Goal: Task Accomplishment & Management: Use online tool/utility

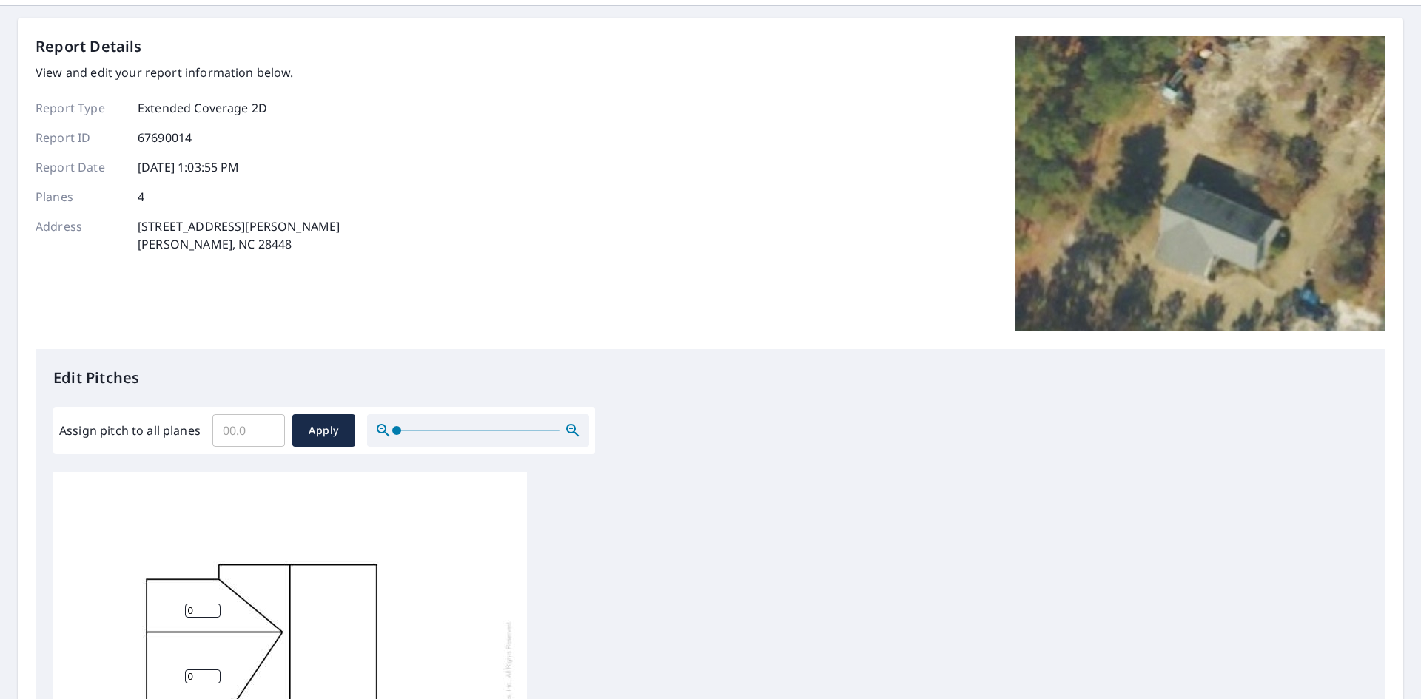
scroll to position [74, 0]
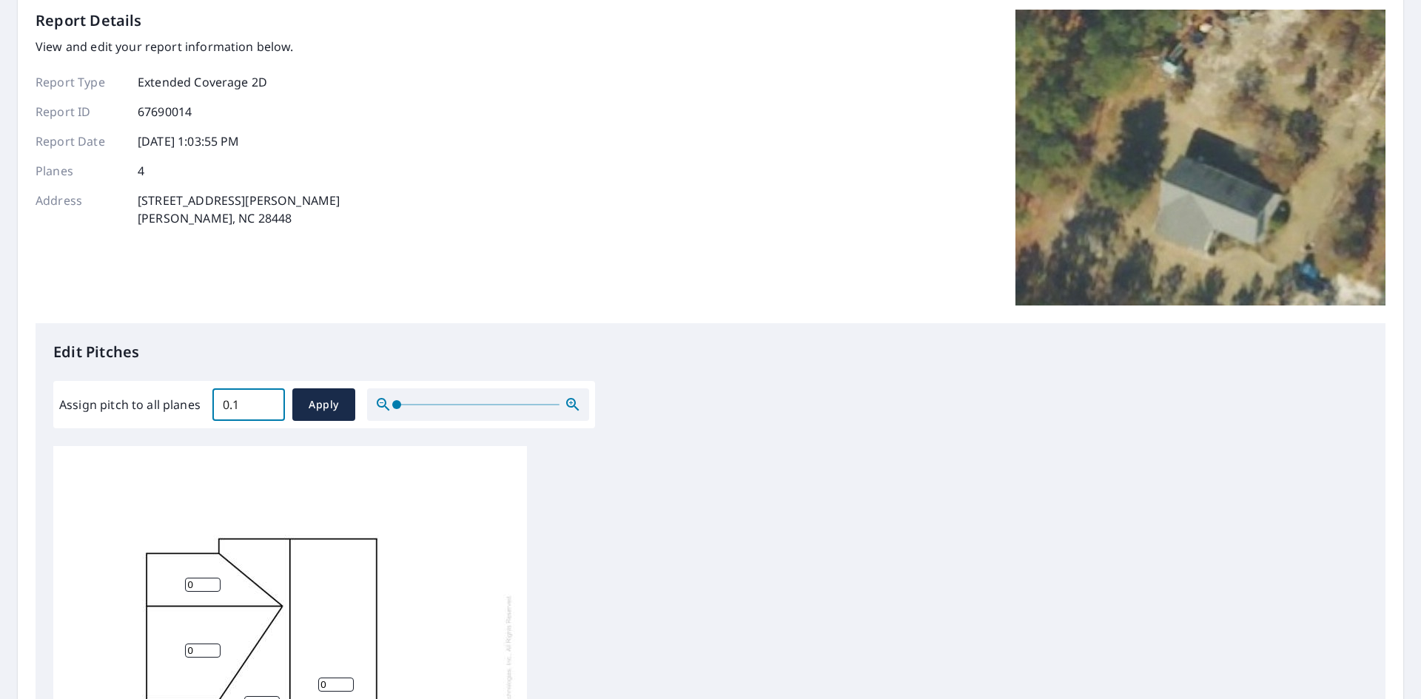
click at [263, 402] on input "0.1" at bounding box center [248, 404] width 73 height 41
click at [263, 402] on input "0.2" at bounding box center [248, 404] width 73 height 41
click at [263, 402] on input "0.3" at bounding box center [248, 404] width 73 height 41
click at [263, 402] on input "0.4" at bounding box center [248, 404] width 73 height 41
click at [263, 402] on input "0.5" at bounding box center [248, 404] width 73 height 41
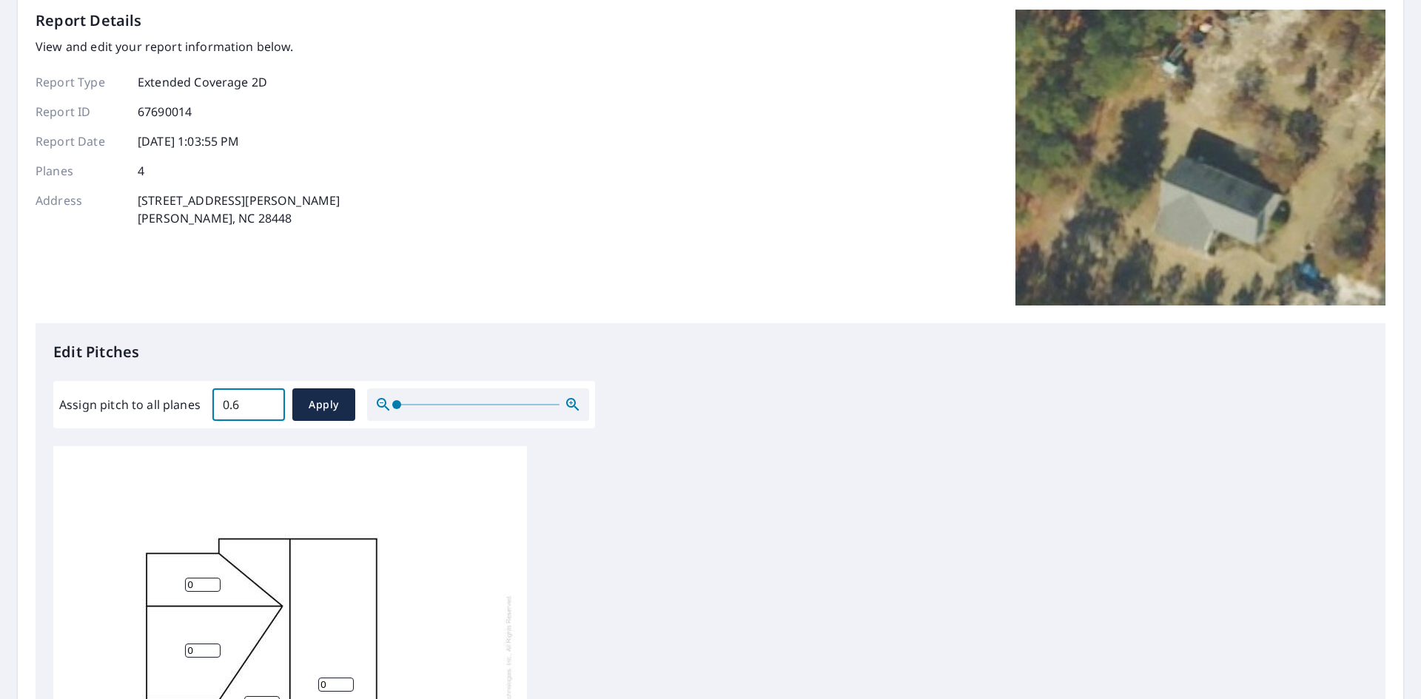
click at [263, 402] on input "0.6" at bounding box center [248, 404] width 73 height 41
click at [263, 402] on input "0.7" at bounding box center [248, 404] width 73 height 41
click at [263, 402] on input "0.8" at bounding box center [248, 404] width 73 height 41
click at [263, 402] on input "0.9" at bounding box center [248, 404] width 73 height 41
click at [263, 402] on input "1" at bounding box center [248, 404] width 73 height 41
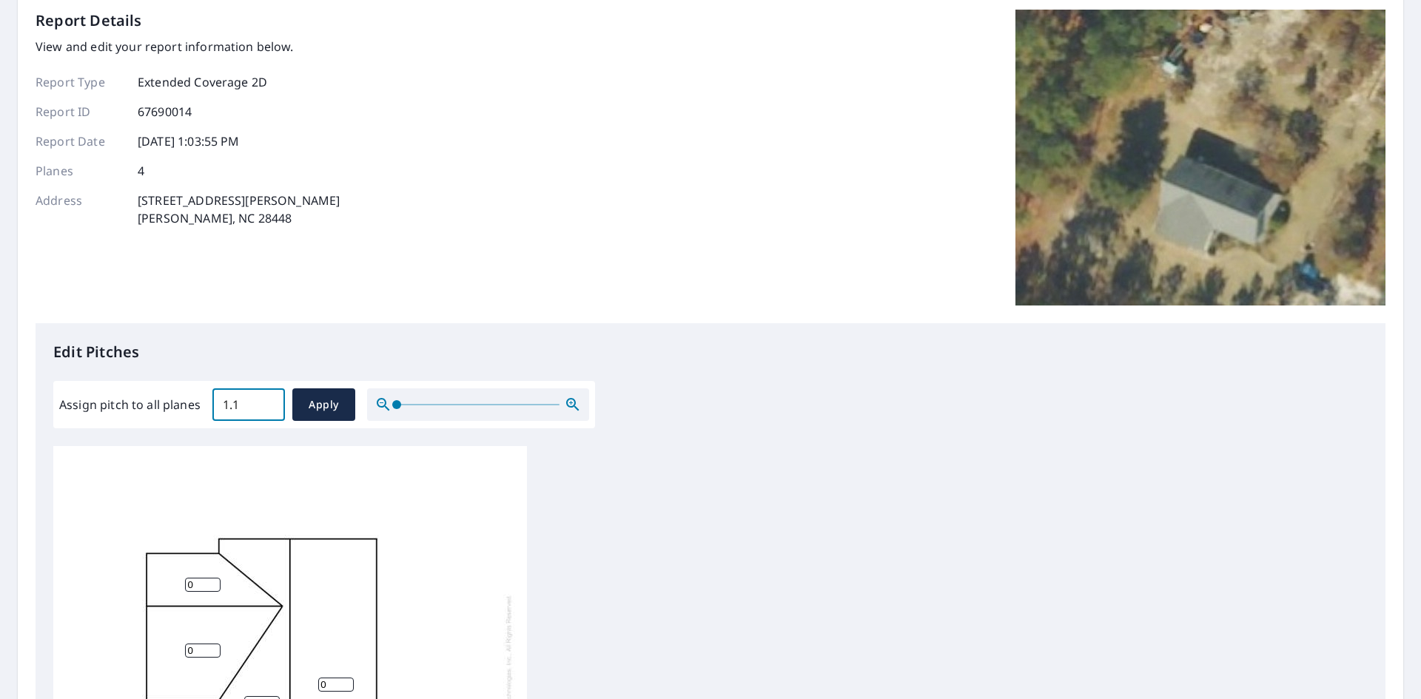
click at [263, 402] on input "1.1" at bounding box center [248, 404] width 73 height 41
click at [263, 402] on input "1.2" at bounding box center [248, 404] width 73 height 41
click at [263, 402] on input "1.3" at bounding box center [248, 404] width 73 height 41
type input "2.8"
click at [263, 402] on input "2.8" at bounding box center [248, 404] width 73 height 41
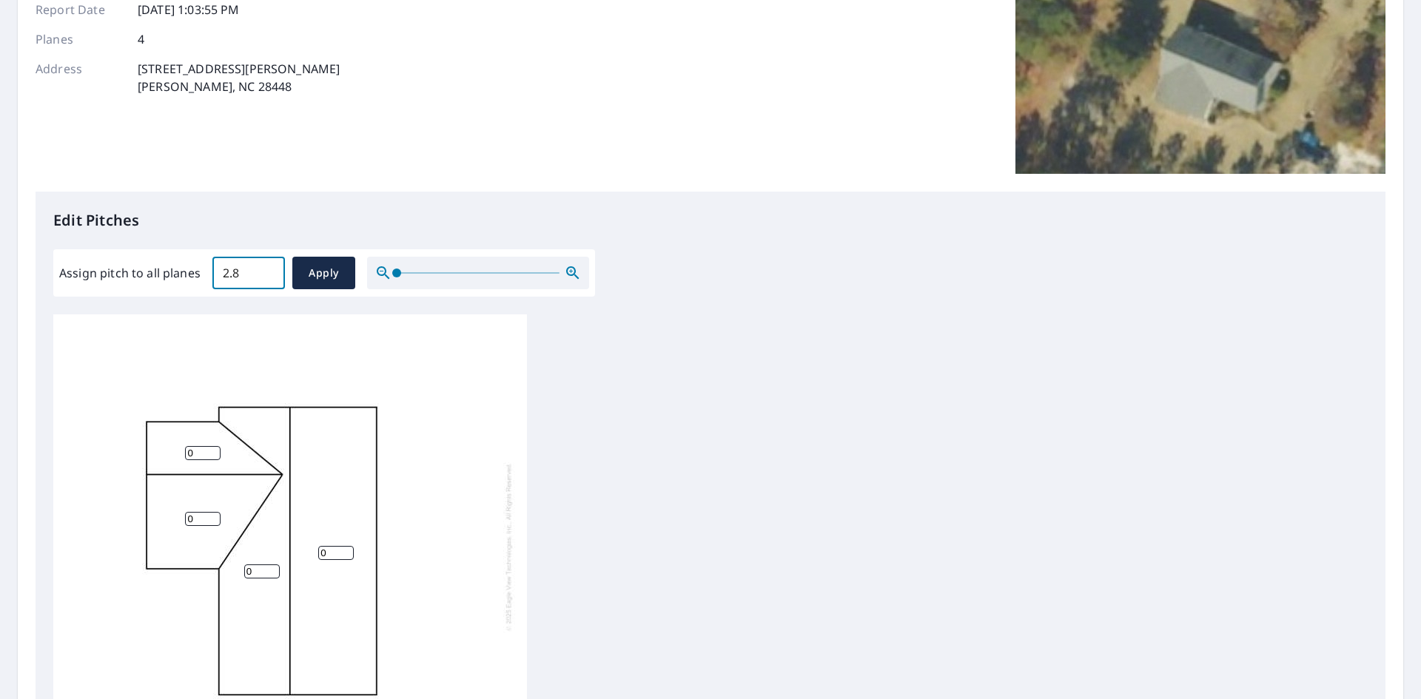
scroll to position [444, 0]
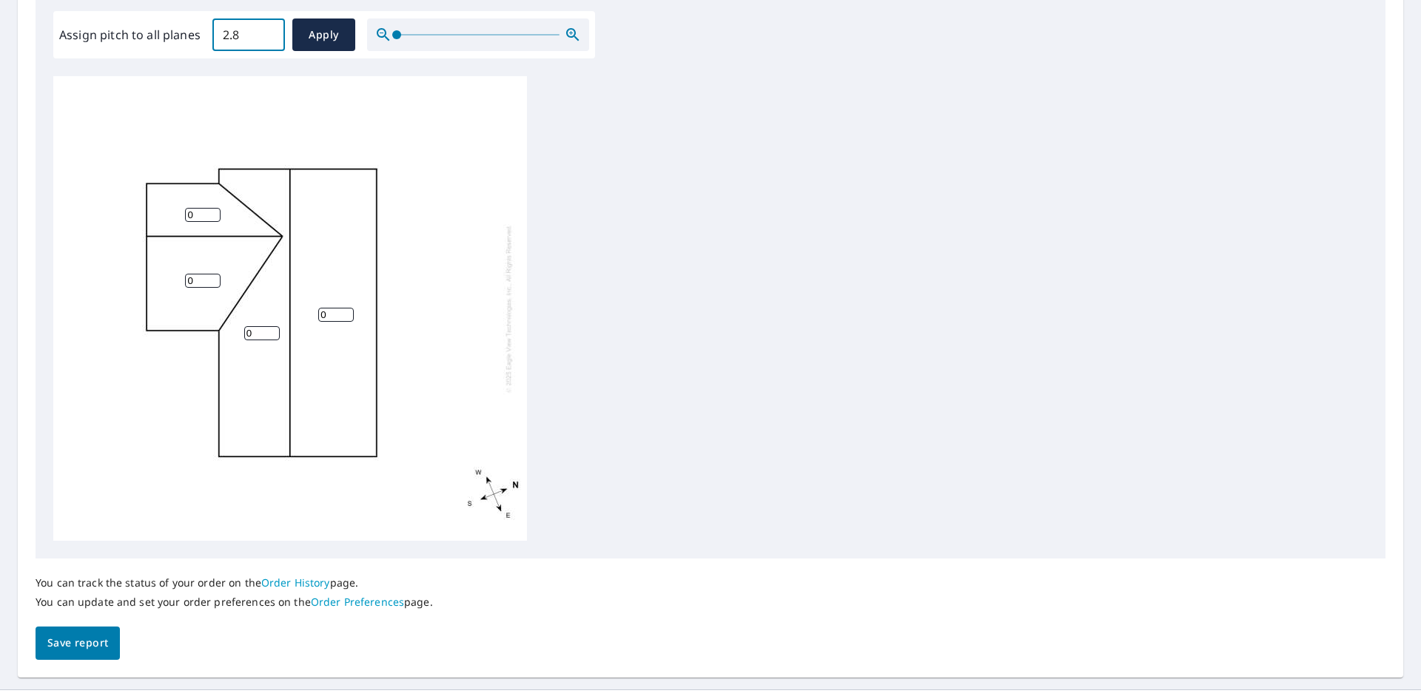
click at [201, 218] on input "0" at bounding box center [203, 215] width 36 height 14
click at [214, 218] on input "0" at bounding box center [203, 215] width 36 height 14
click at [214, 212] on input "1" at bounding box center [203, 215] width 36 height 14
click at [214, 212] on input "2" at bounding box center [203, 215] width 36 height 14
click at [214, 212] on input "3" at bounding box center [203, 215] width 36 height 14
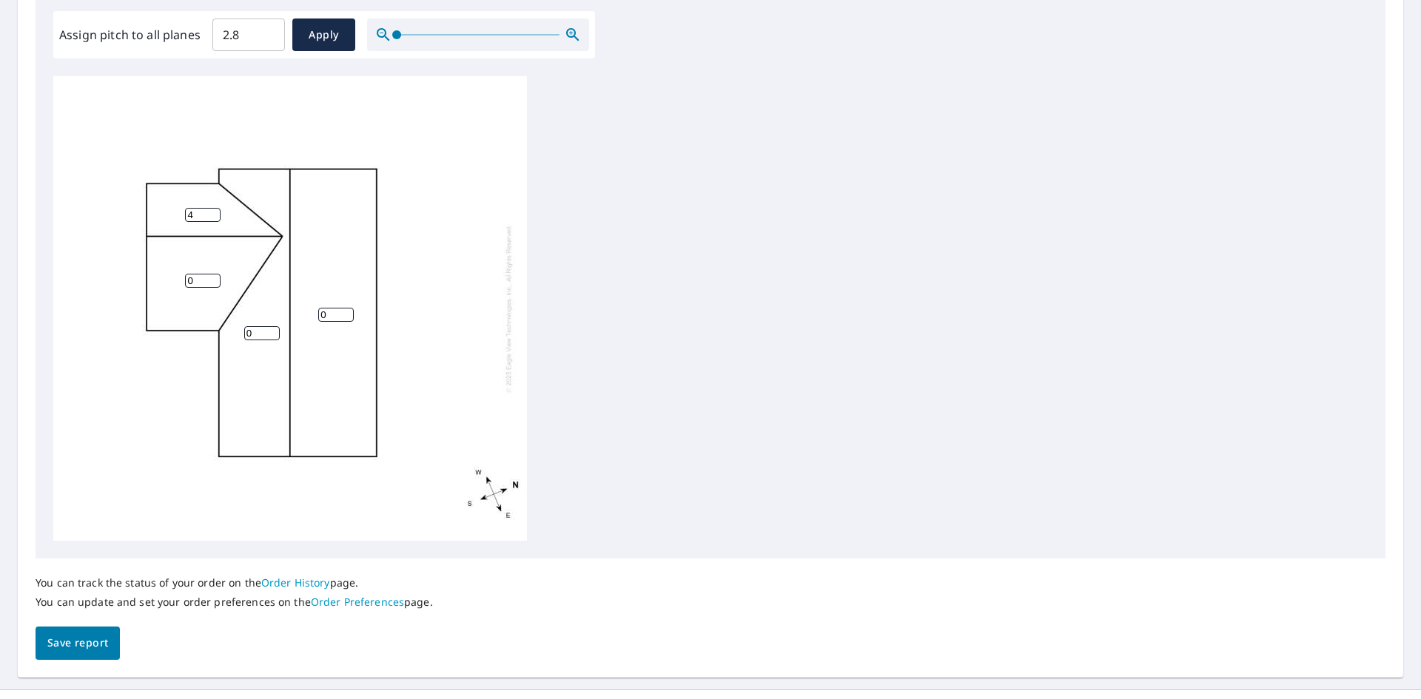
click at [214, 212] on input "4" at bounding box center [203, 215] width 36 height 14
click at [214, 212] on input "5" at bounding box center [203, 215] width 36 height 14
type input "6"
click at [214, 212] on input "6" at bounding box center [203, 215] width 36 height 14
click at [215, 280] on input "1" at bounding box center [203, 281] width 36 height 14
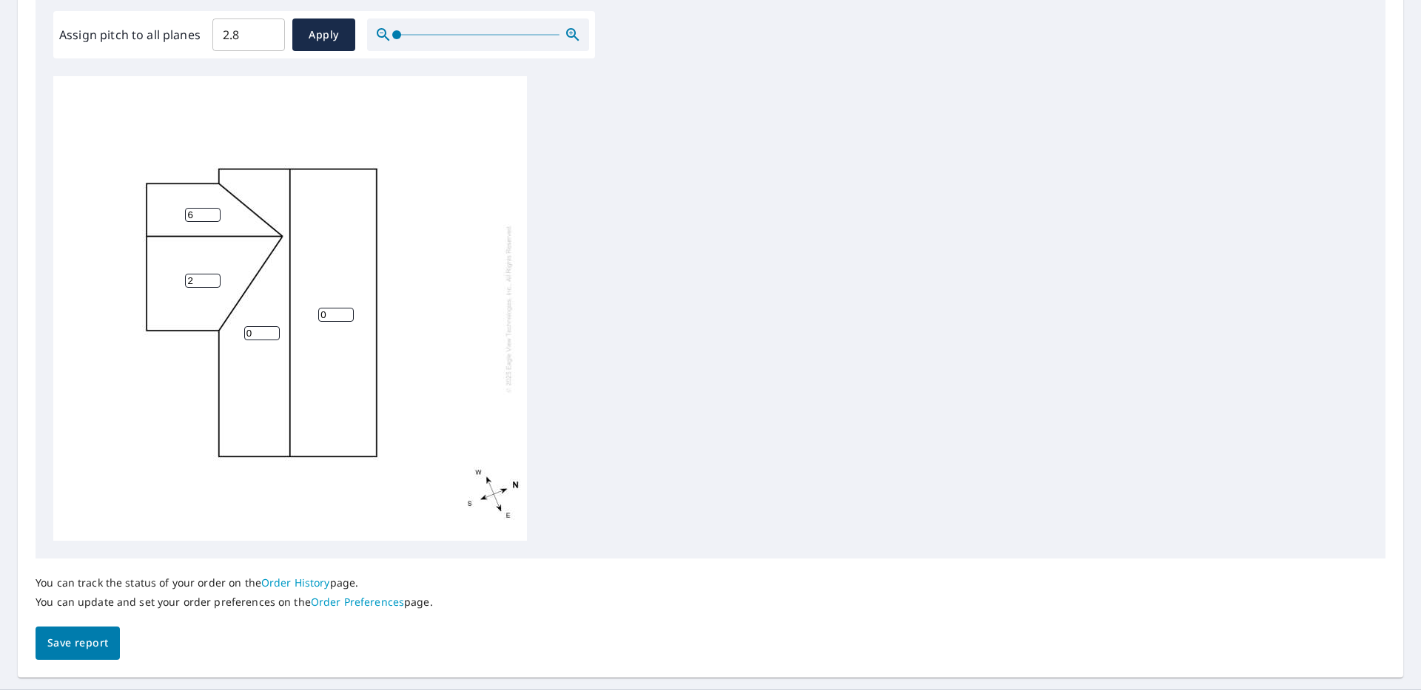
click at [215, 280] on input "2" at bounding box center [203, 281] width 36 height 14
click at [215, 280] on input "3" at bounding box center [203, 281] width 36 height 14
click at [215, 280] on input "4" at bounding box center [203, 281] width 36 height 14
click at [215, 280] on input "5" at bounding box center [203, 281] width 36 height 14
type input "6"
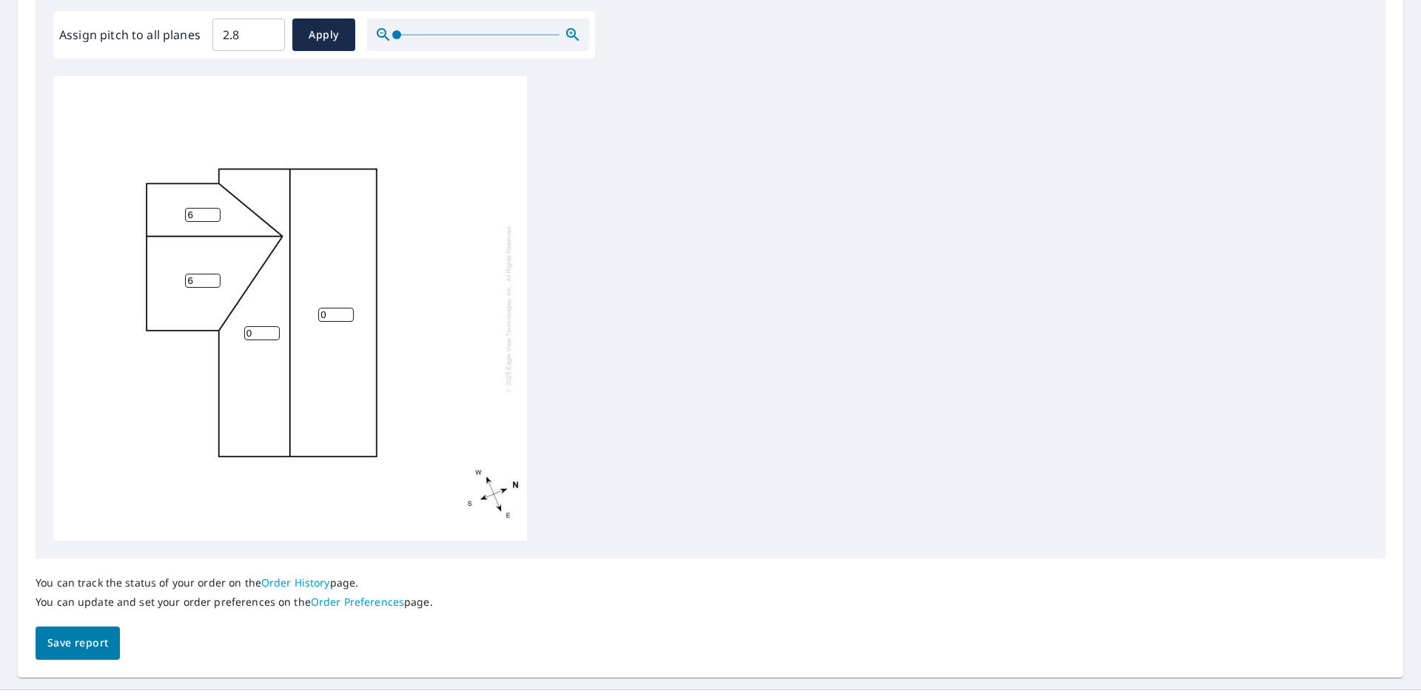
click at [215, 280] on input "6" at bounding box center [203, 281] width 36 height 14
click at [273, 329] on input "1" at bounding box center [262, 333] width 36 height 14
click at [273, 329] on input "2" at bounding box center [262, 333] width 36 height 14
click at [273, 329] on input "3" at bounding box center [262, 333] width 36 height 14
click at [273, 329] on input "4" at bounding box center [262, 333] width 36 height 14
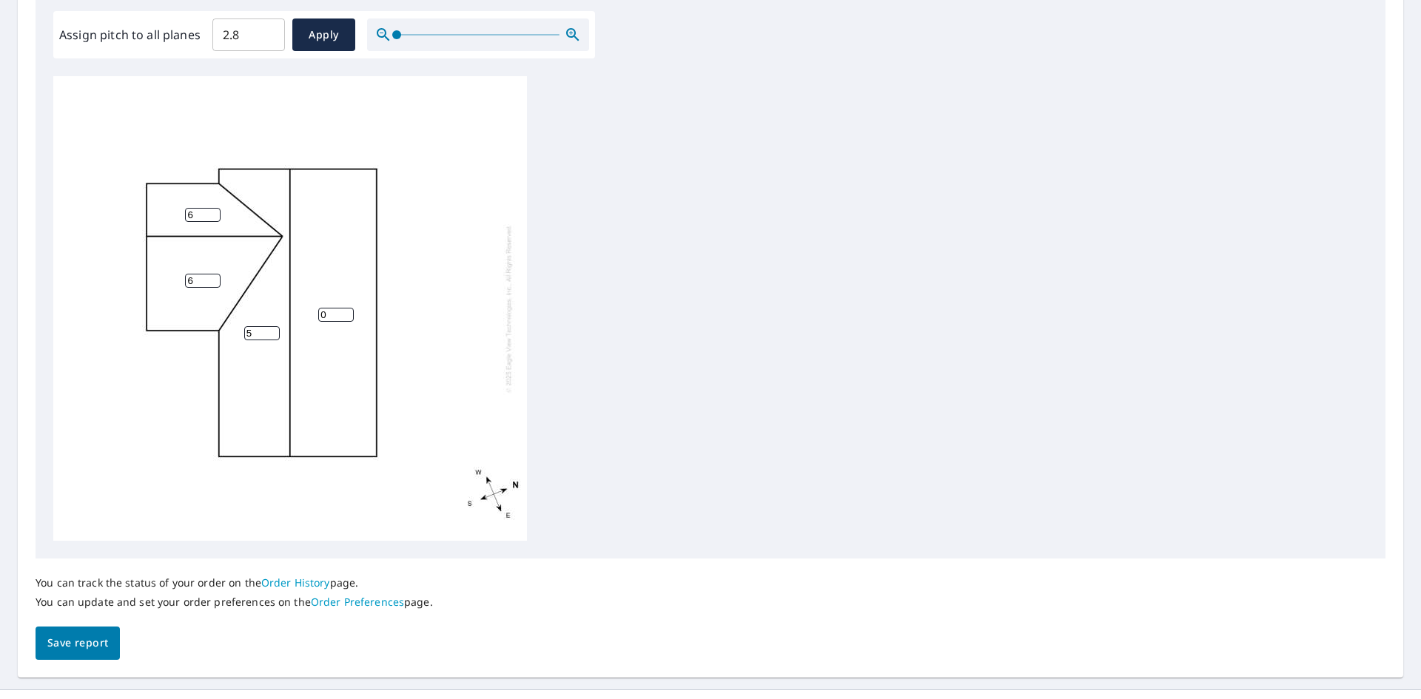
click at [273, 329] on input "5" at bounding box center [262, 333] width 36 height 14
type input "6"
click at [273, 329] on input "6" at bounding box center [262, 333] width 36 height 14
click at [345, 311] on input "1" at bounding box center [336, 315] width 36 height 14
click at [345, 311] on input "2" at bounding box center [336, 315] width 36 height 14
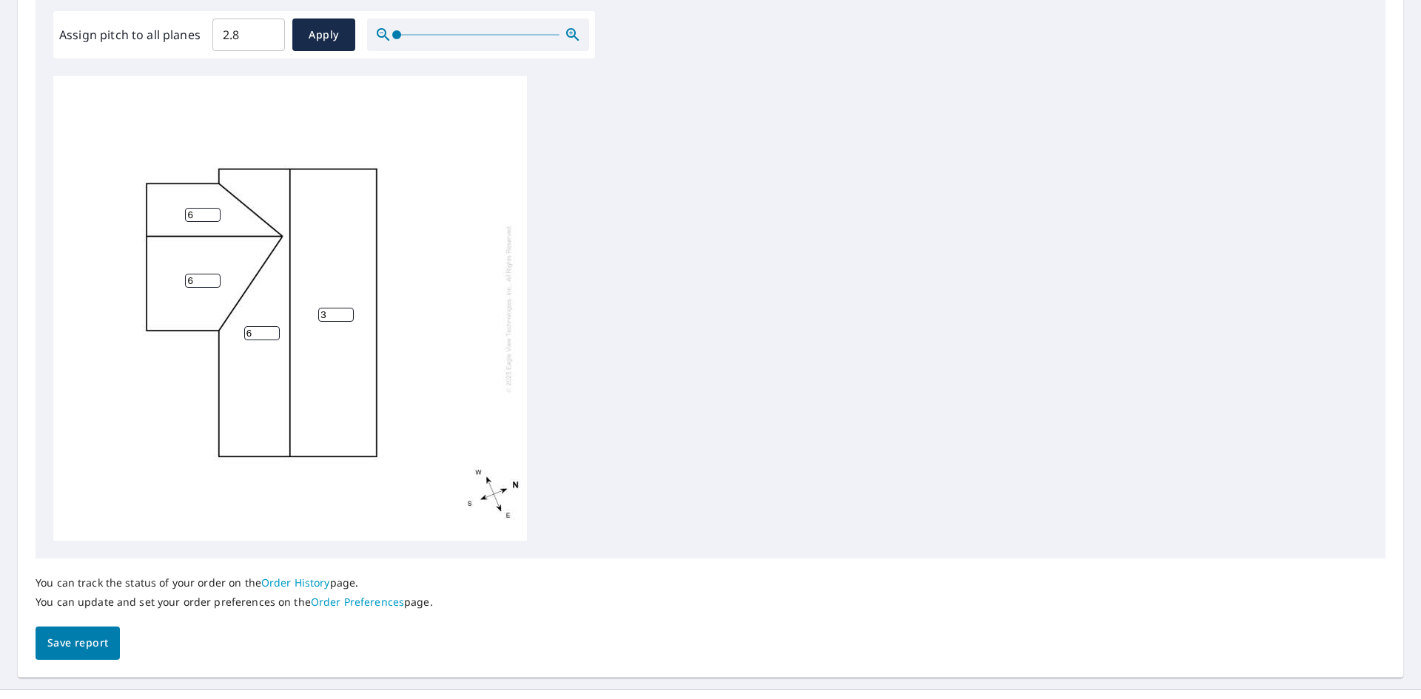
click at [345, 311] on input "3" at bounding box center [336, 315] width 36 height 14
click at [345, 311] on input "4" at bounding box center [336, 315] width 36 height 14
click at [345, 311] on input "5" at bounding box center [336, 315] width 36 height 14
type input "6"
click at [345, 311] on input "6" at bounding box center [336, 315] width 36 height 14
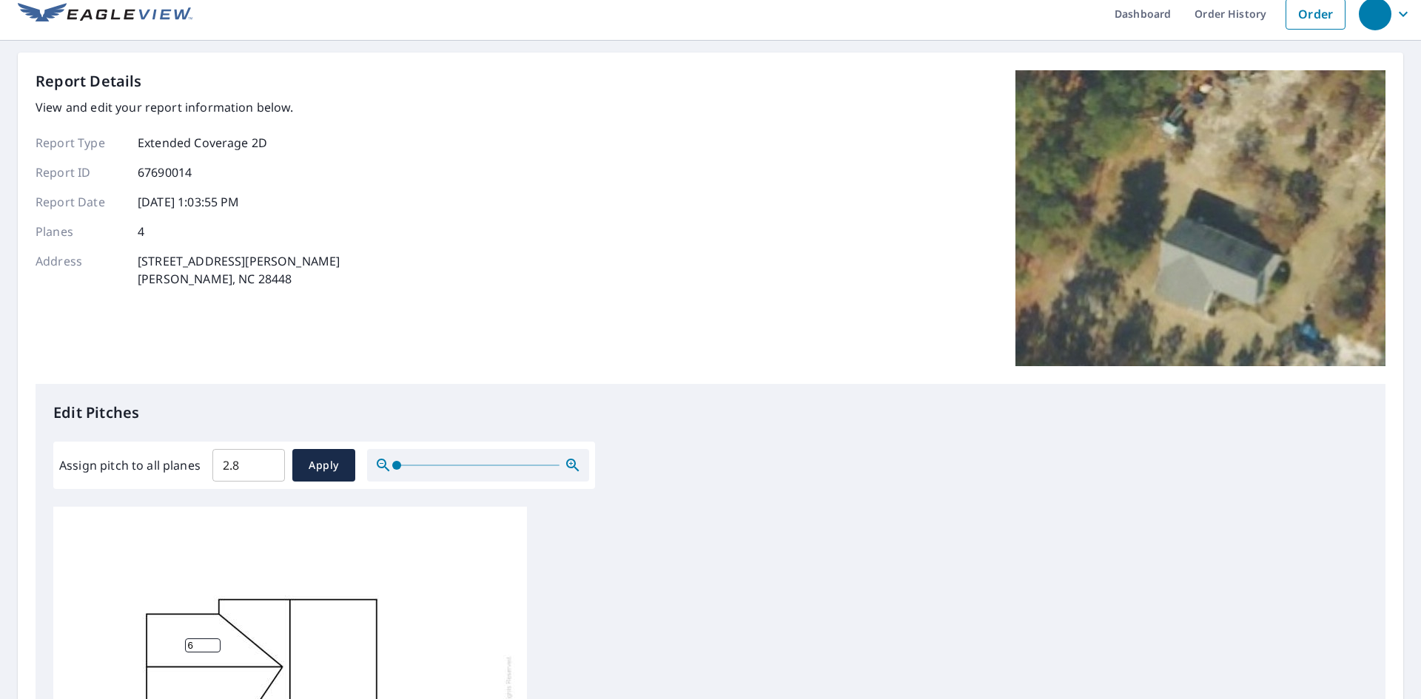
scroll to position [0, 0]
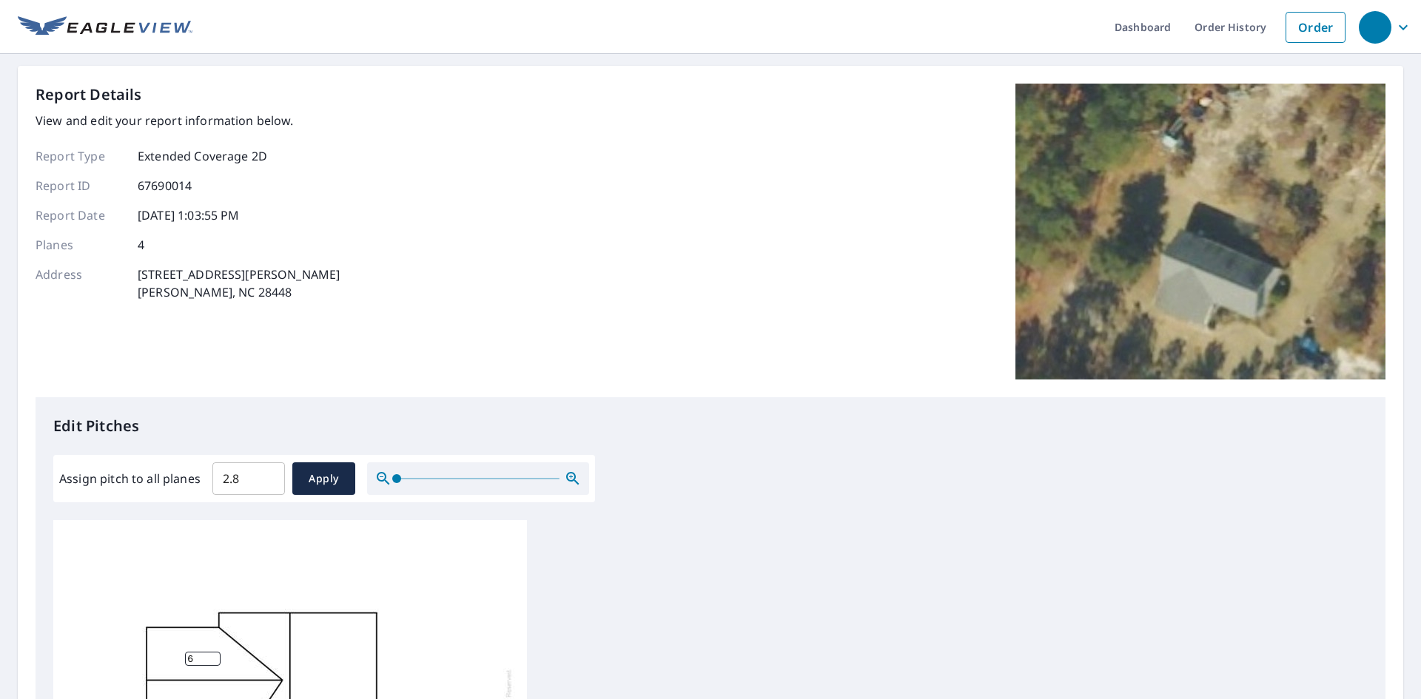
click at [260, 475] on input "2.8" at bounding box center [248, 478] width 73 height 41
type input "2"
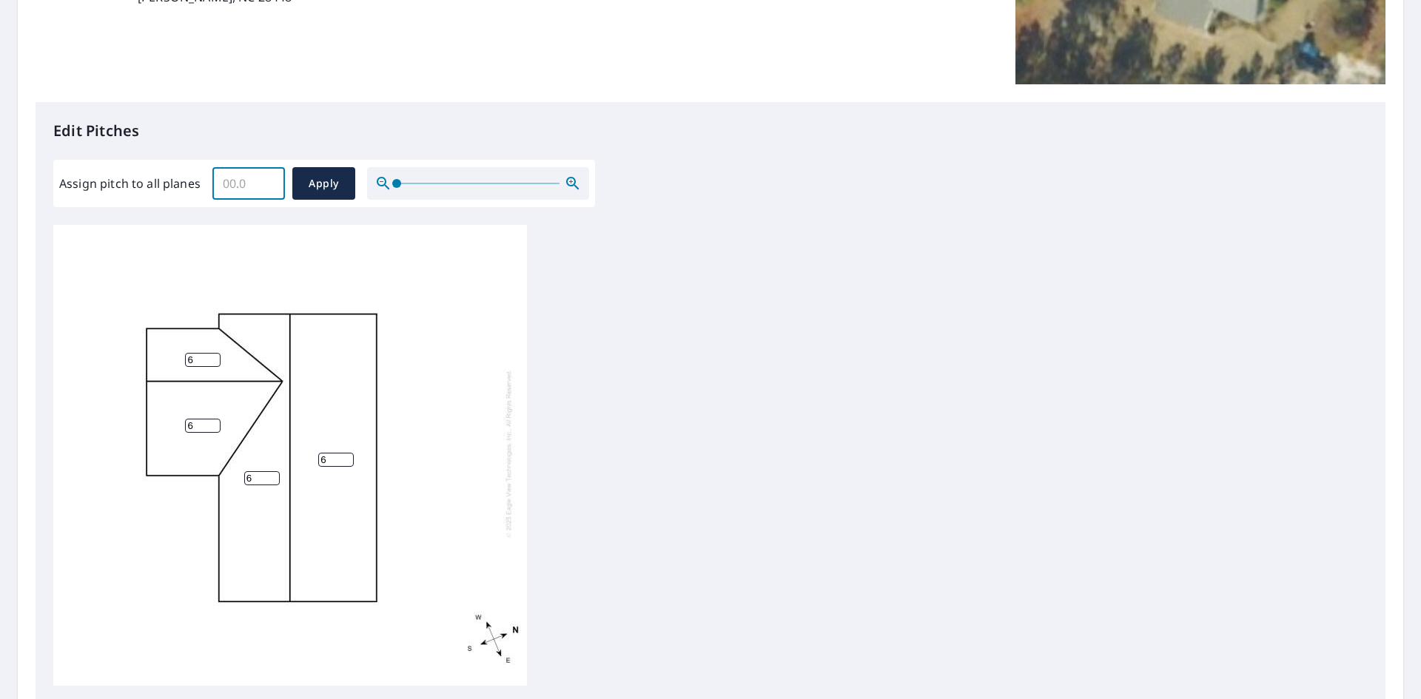
scroll to position [296, 0]
type input "6"
click at [334, 174] on span "Apply" at bounding box center [323, 183] width 39 height 18
click at [330, 198] on button "Apply" at bounding box center [323, 182] width 63 height 33
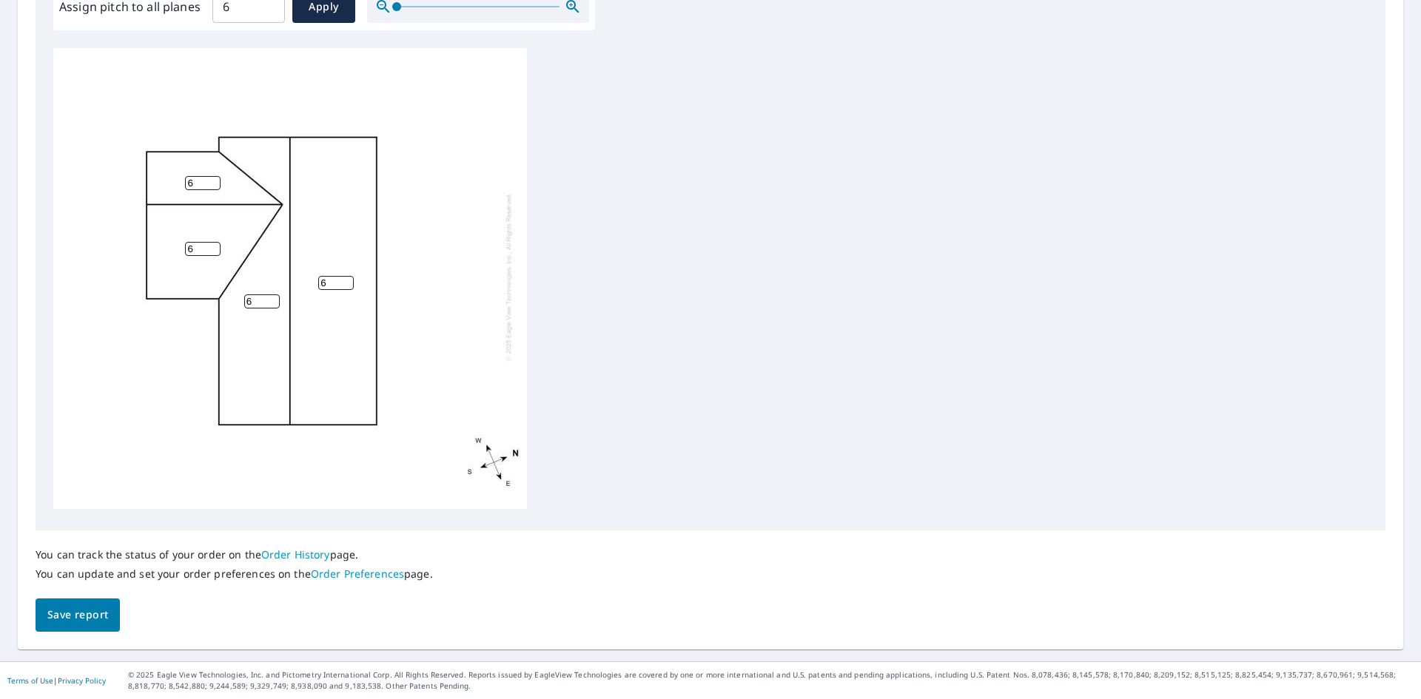
scroll to position [15, 0]
click at [82, 605] on button "Save report" at bounding box center [78, 615] width 84 height 33
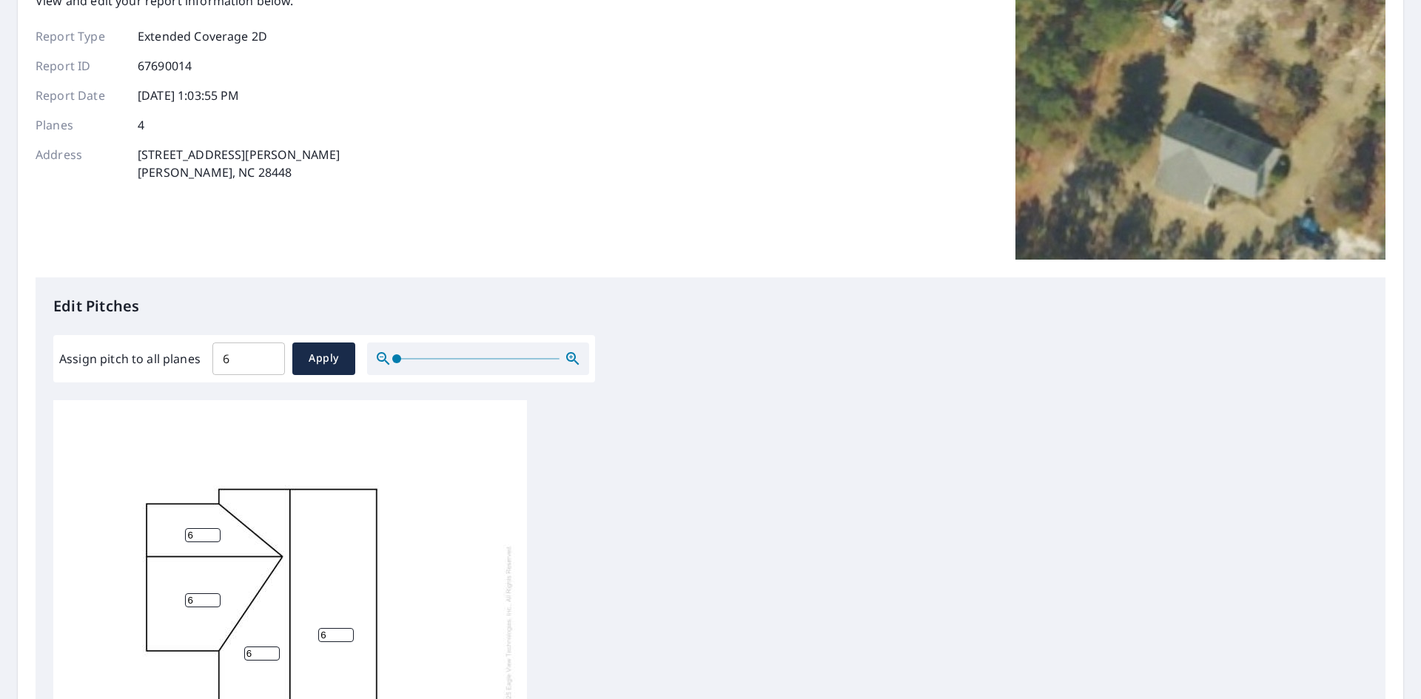
scroll to position [0, 0]
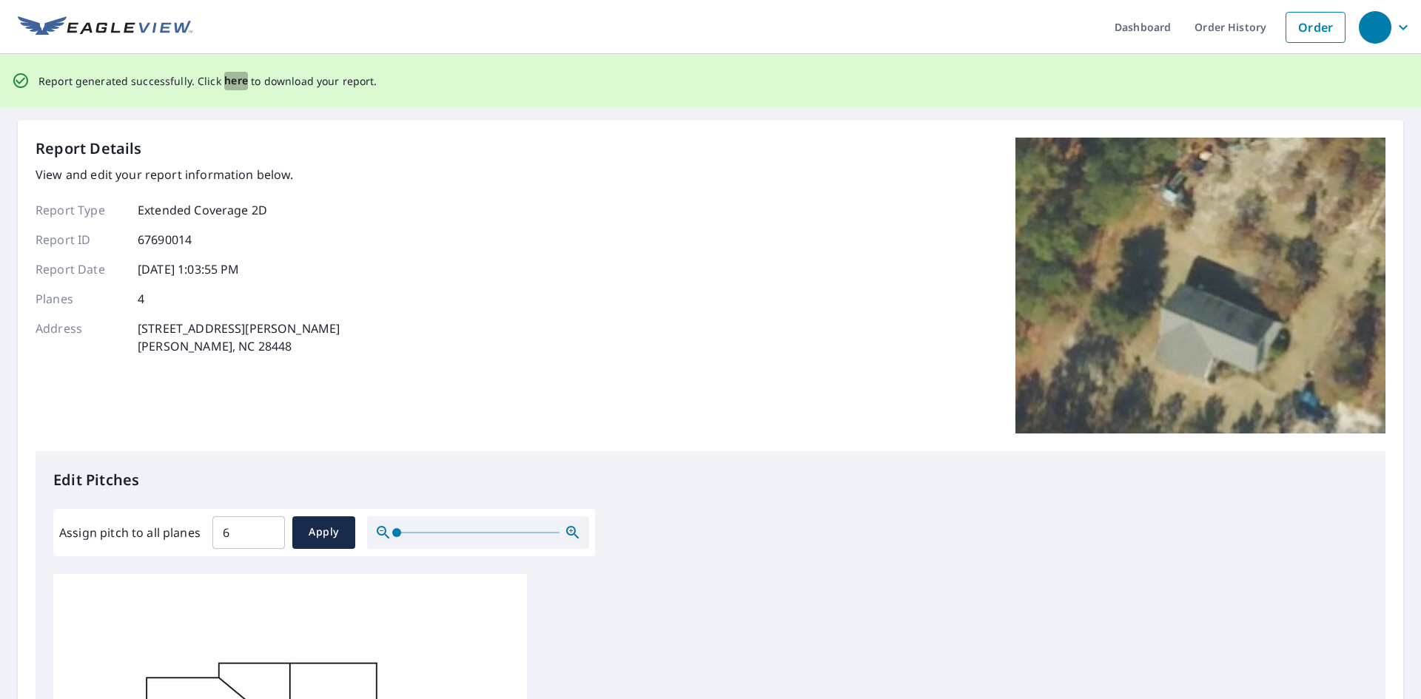
click at [238, 74] on span "here" at bounding box center [236, 81] width 24 height 18
click at [227, 81] on span "here" at bounding box center [236, 81] width 24 height 18
